Goal: Check status: Check status

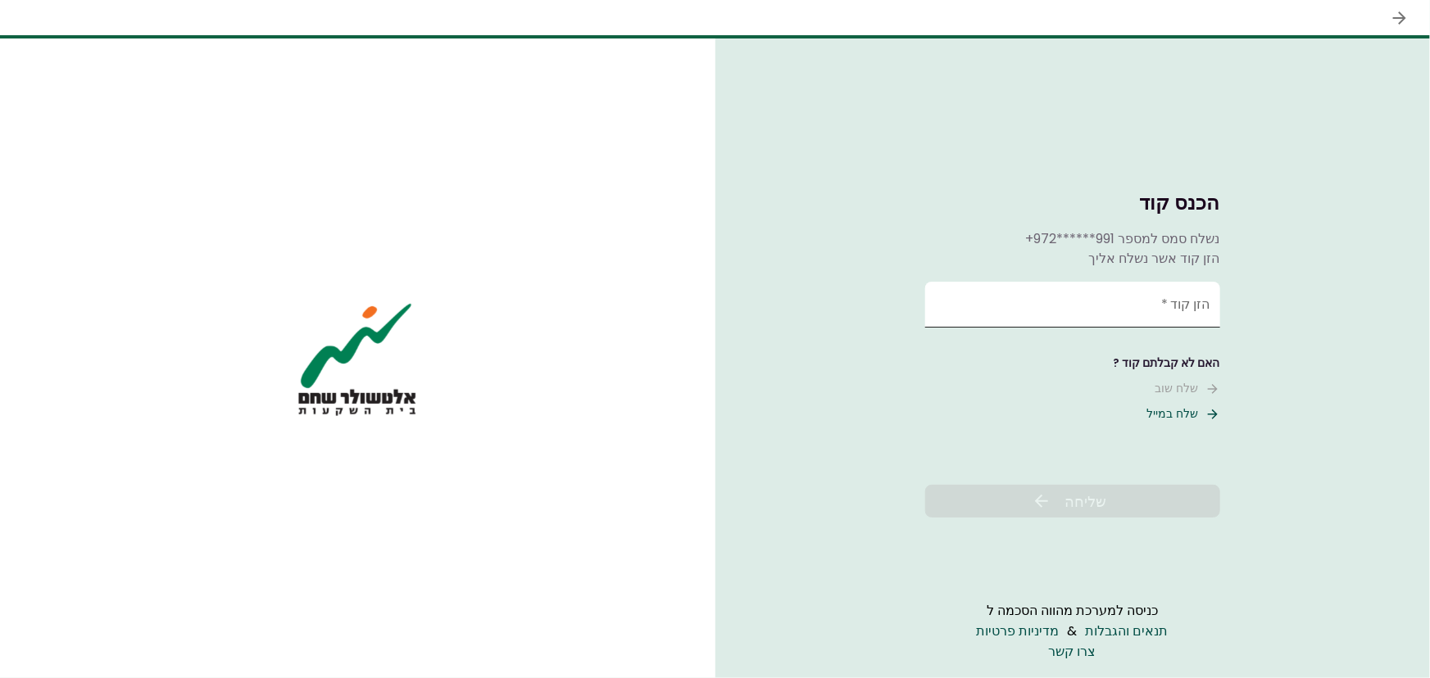
click at [1180, 313] on input "הזן קוד   *" at bounding box center [1072, 305] width 295 height 46
type input "******"
click at [1084, 500] on span "שליחה" at bounding box center [1085, 502] width 42 height 22
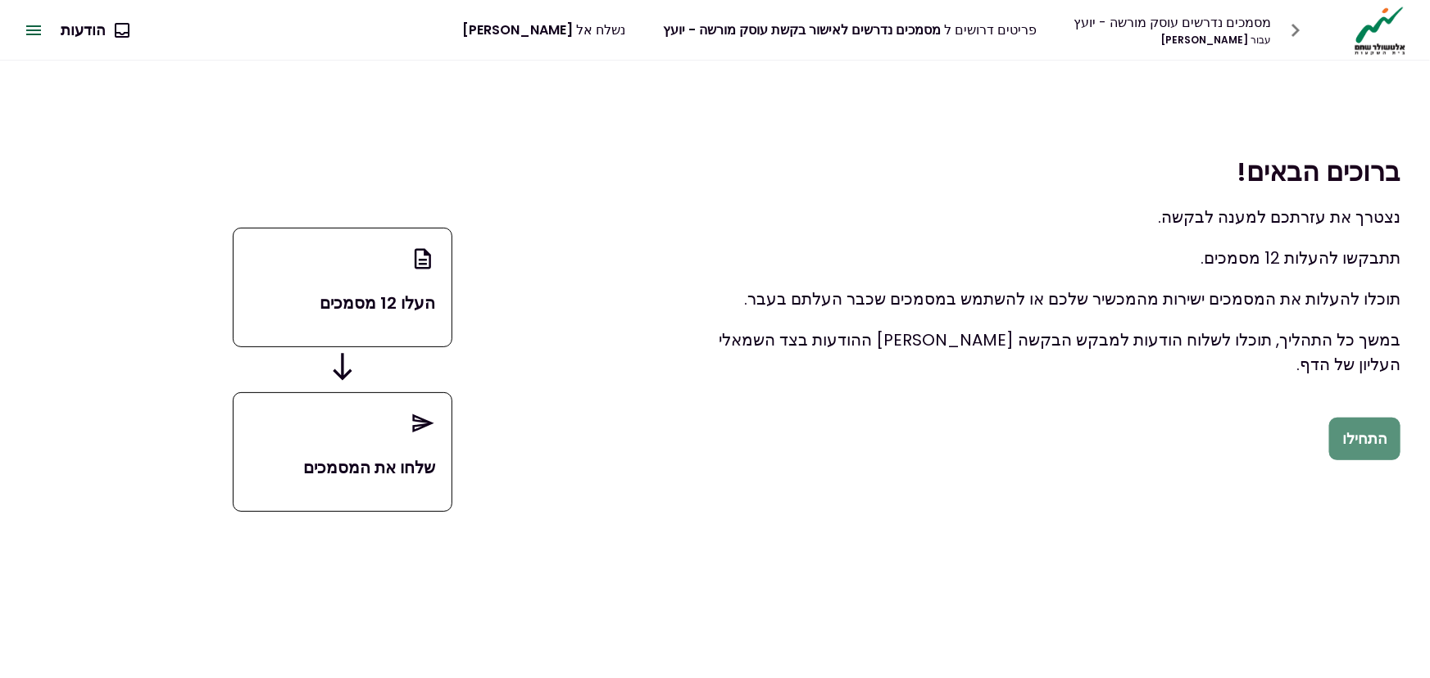
click at [1377, 442] on button "התחילו" at bounding box center [1364, 439] width 71 height 43
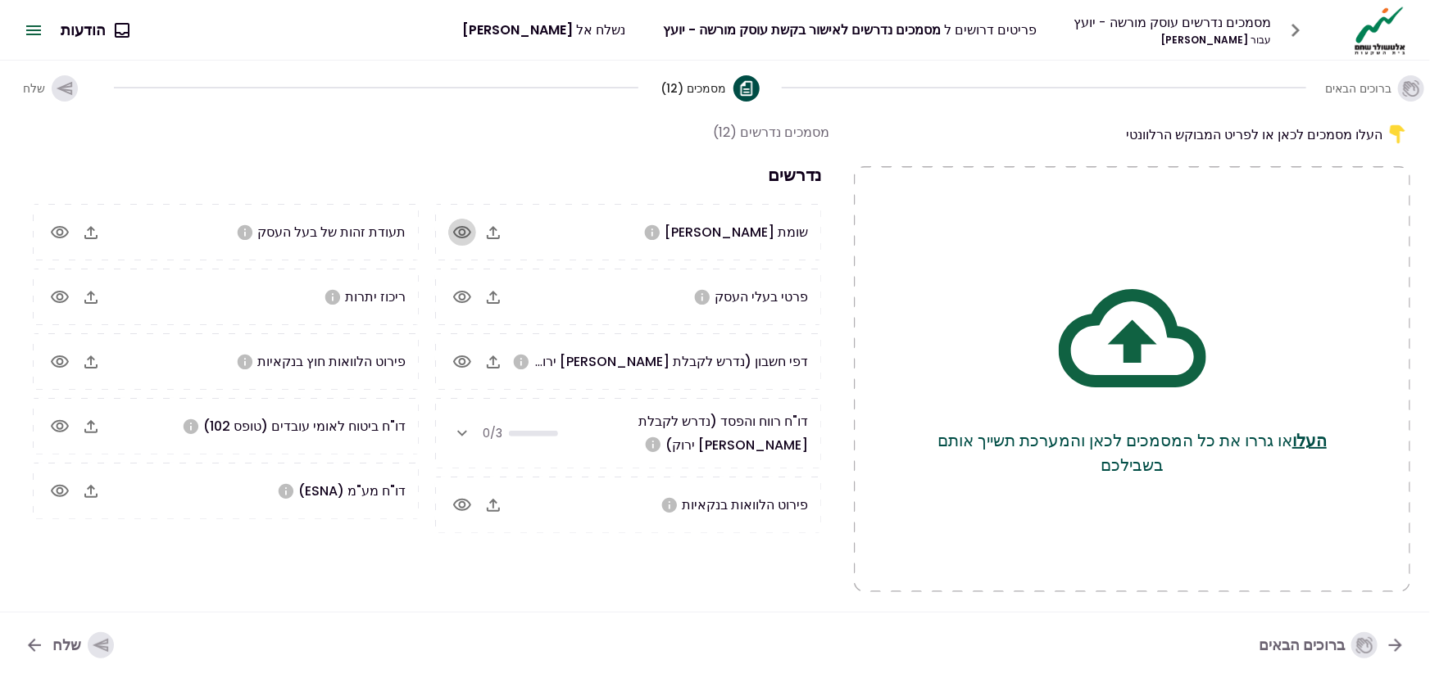
click at [459, 230] on icon "button" at bounding box center [462, 233] width 20 height 20
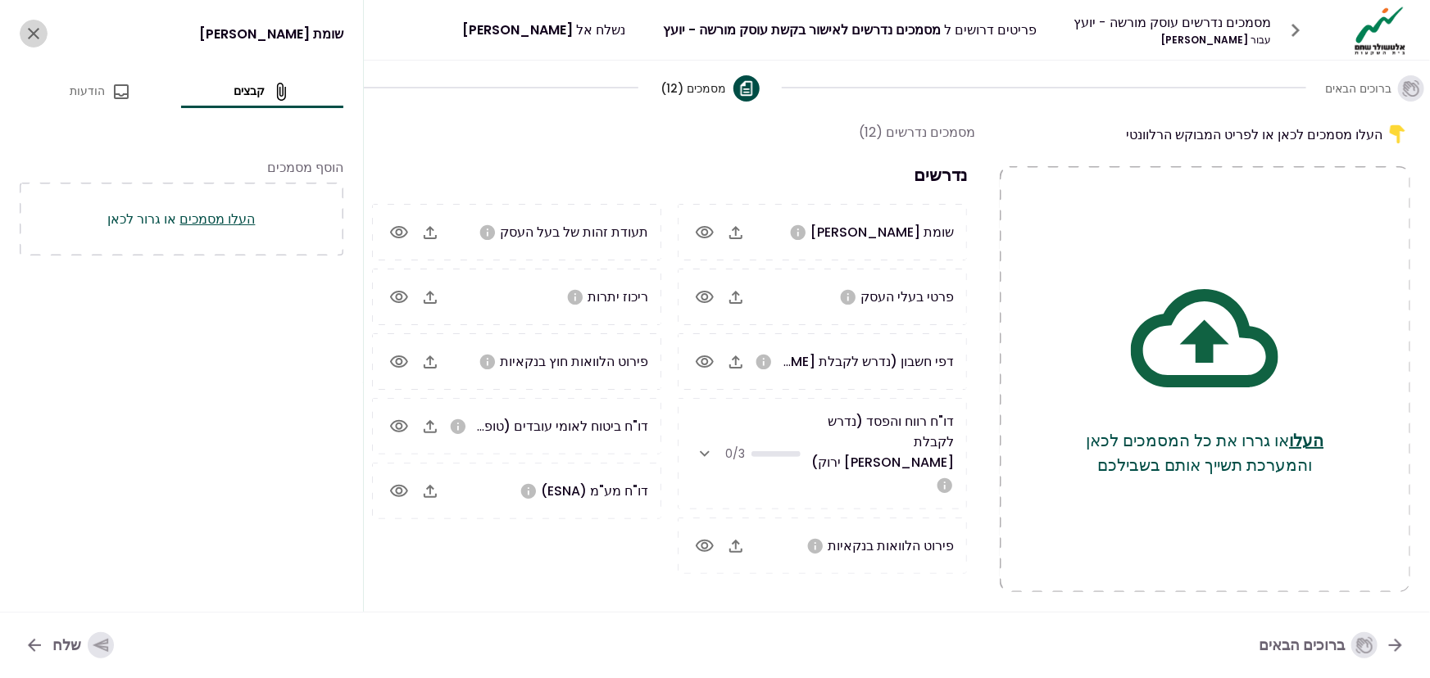
click at [26, 33] on icon "close" at bounding box center [34, 34] width 20 height 20
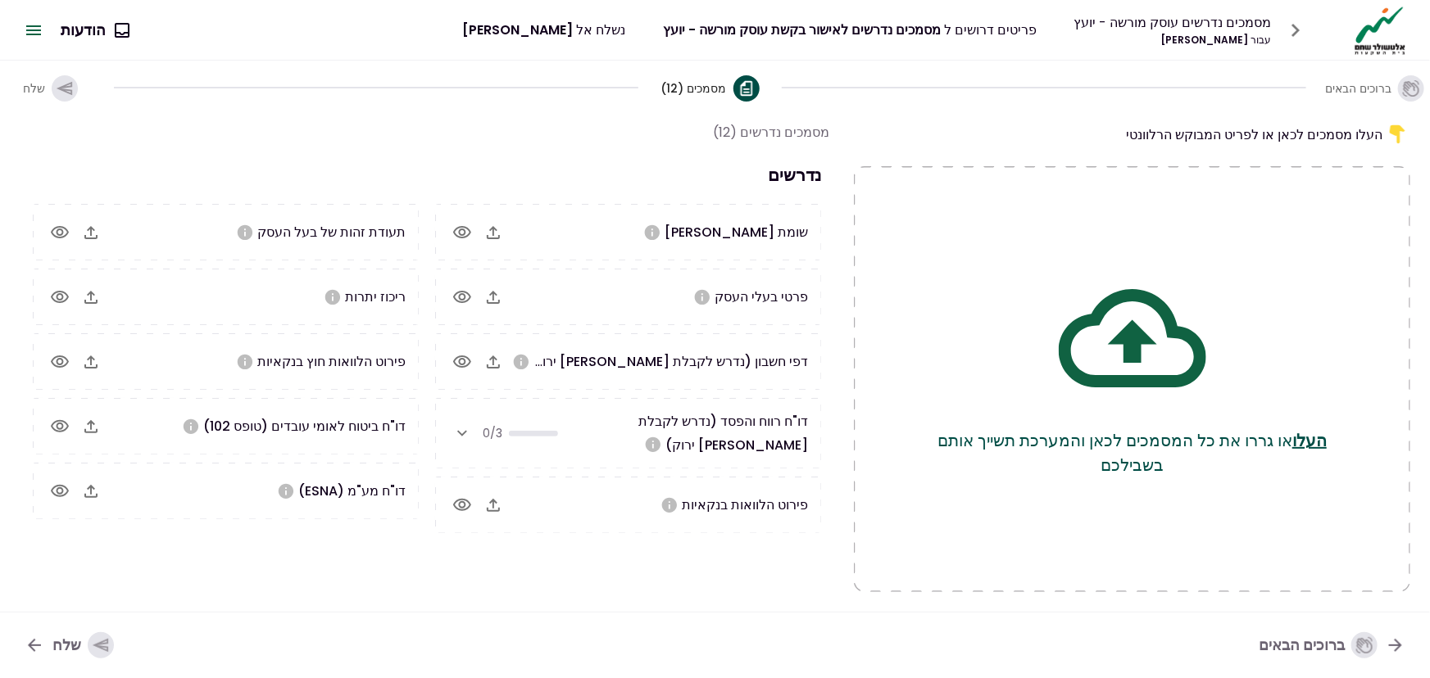
click at [461, 430] on icon "button" at bounding box center [462, 434] width 20 height 20
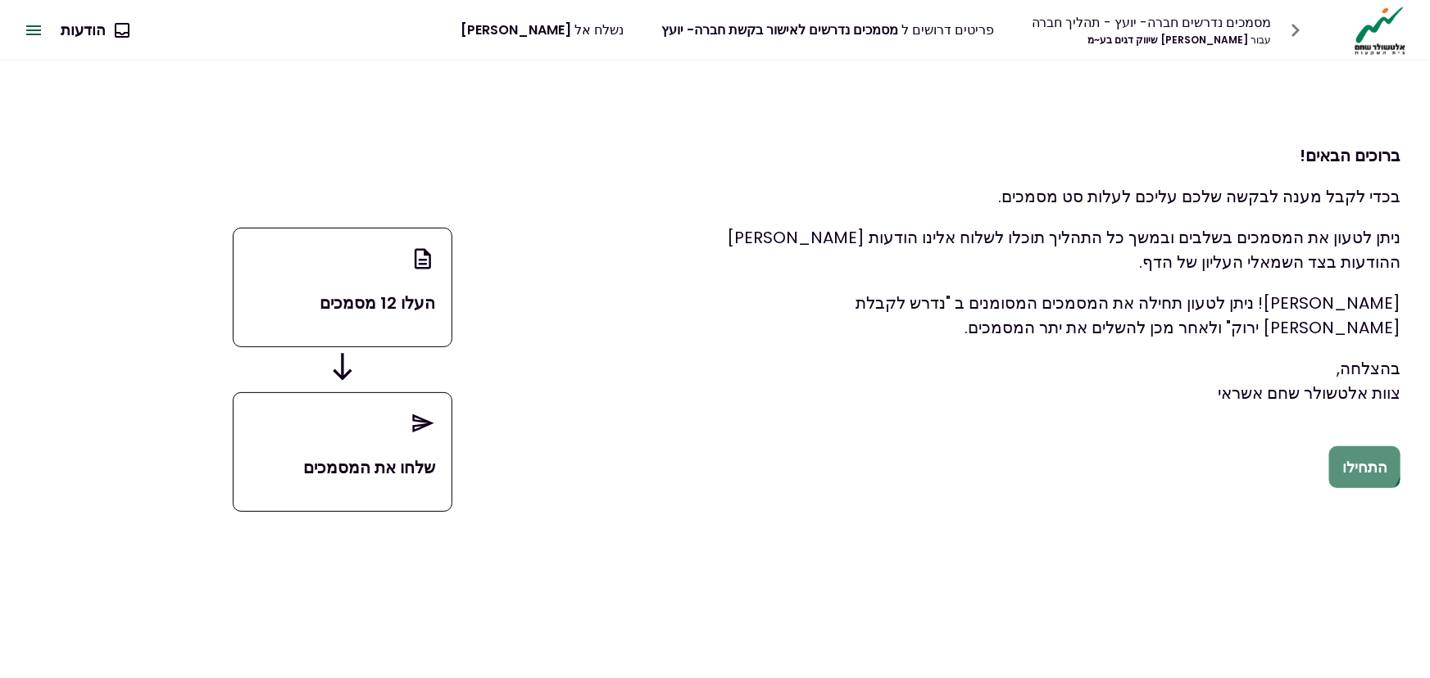
click at [1360, 460] on button "התחילו" at bounding box center [1364, 467] width 71 height 43
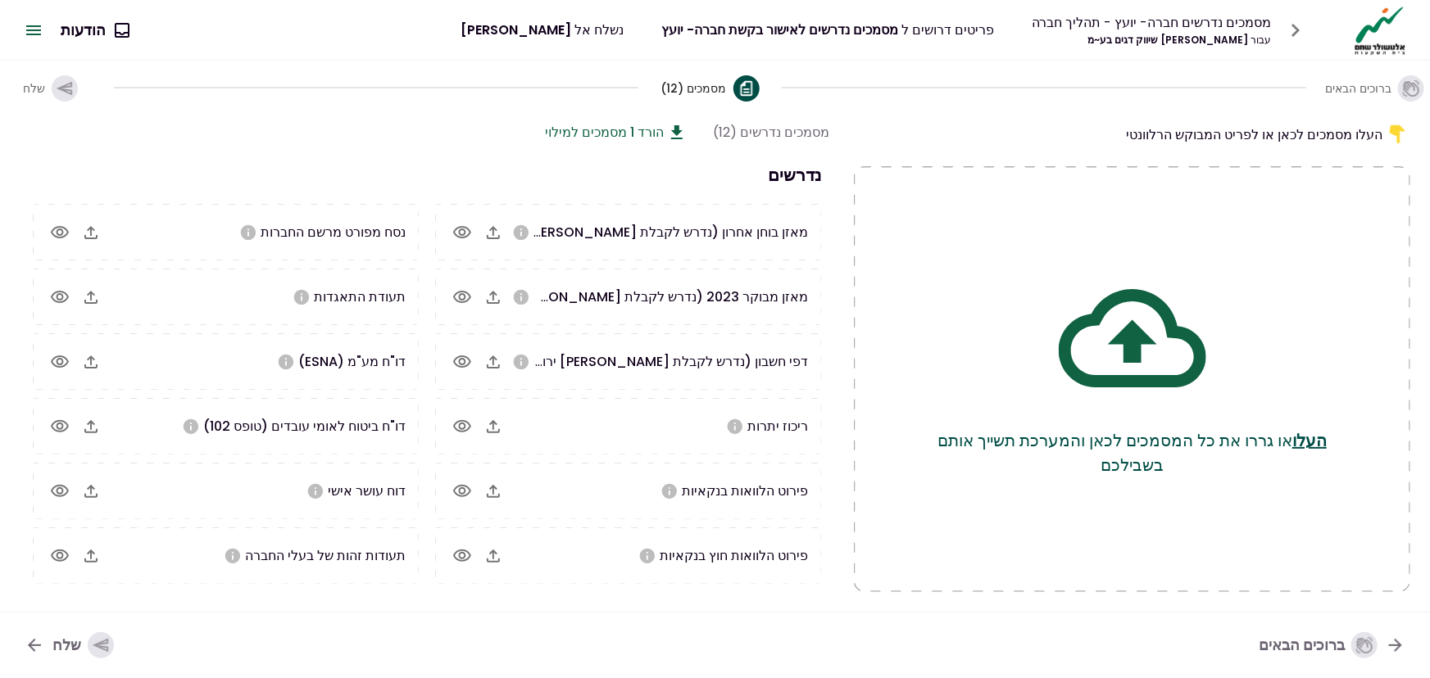
click at [672, 126] on icon at bounding box center [676, 132] width 11 height 14
